Goal: Check status

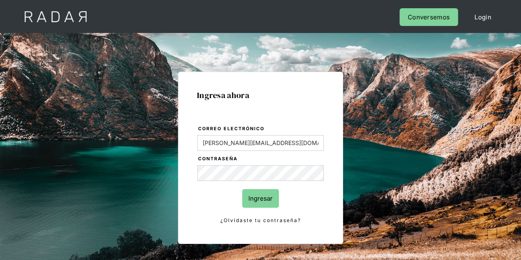
click at [262, 201] on input "Ingresar" at bounding box center [260, 198] width 37 height 19
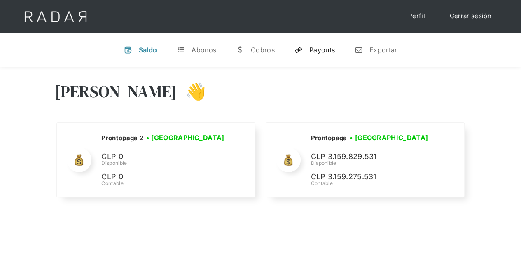
click at [322, 44] on link "y Payouts" at bounding box center [315, 49] width 54 height 21
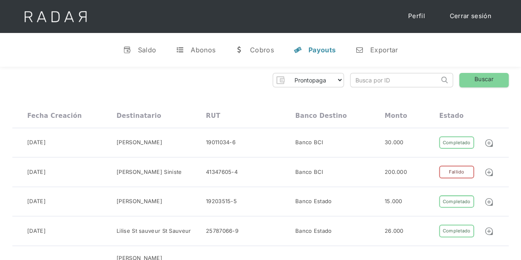
click at [396, 83] on input "search" at bounding box center [395, 80] width 89 height 14
paste input "0c1255b9-14de-4890-90f8-c6009e49412d"
type input "0c1255b9-14de-4890-90f8-c6009e49412d"
click input "Search" at bounding box center [0, 0] width 0 height 0
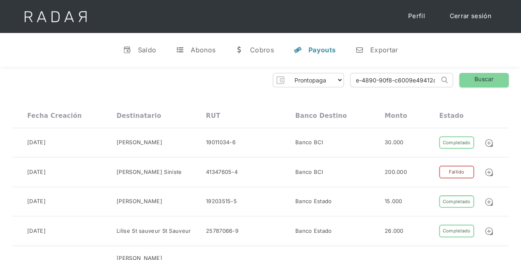
scroll to position [0, 0]
click at [490, 84] on link "Buscar" at bounding box center [483, 80] width 49 height 14
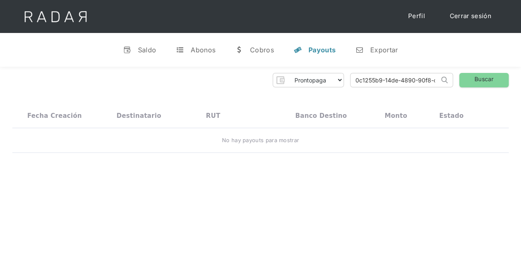
click at [398, 78] on input "0c1255b9-14de-4890-90f8-c6009e49412d" at bounding box center [395, 80] width 89 height 14
paste input "[PERSON_NAME]"
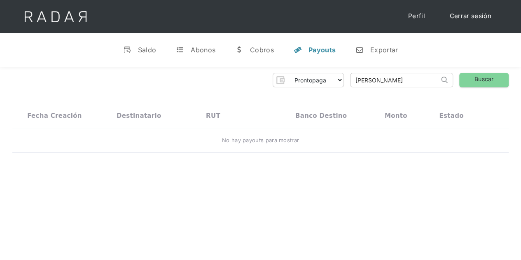
type input "[PERSON_NAME]"
click at [445, 79] on img at bounding box center [444, 80] width 7 height 7
click at [468, 78] on link "Buscar" at bounding box center [483, 80] width 49 height 14
click at [417, 74] on input "[PERSON_NAME]" at bounding box center [395, 80] width 89 height 14
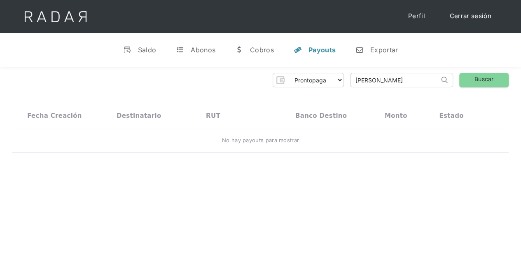
click at [417, 74] on input "[PERSON_NAME]" at bounding box center [395, 80] width 89 height 14
click at [491, 79] on link "Buscar" at bounding box center [483, 80] width 49 height 14
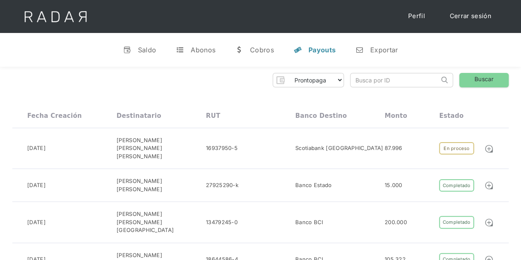
click at [401, 83] on input "search" at bounding box center [395, 80] width 89 height 14
paste input "55363da3-08ea-4a34-b9f3-bcc7193deac7"
type input "55363da3-08ea-4a34-b9f3-bcc7193deac7"
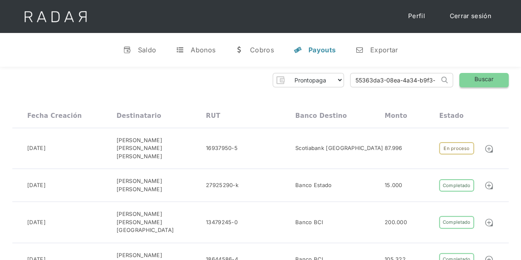
click at [493, 82] on link "Buscar" at bounding box center [483, 80] width 49 height 14
